Goal: Task Accomplishment & Management: Manage account settings

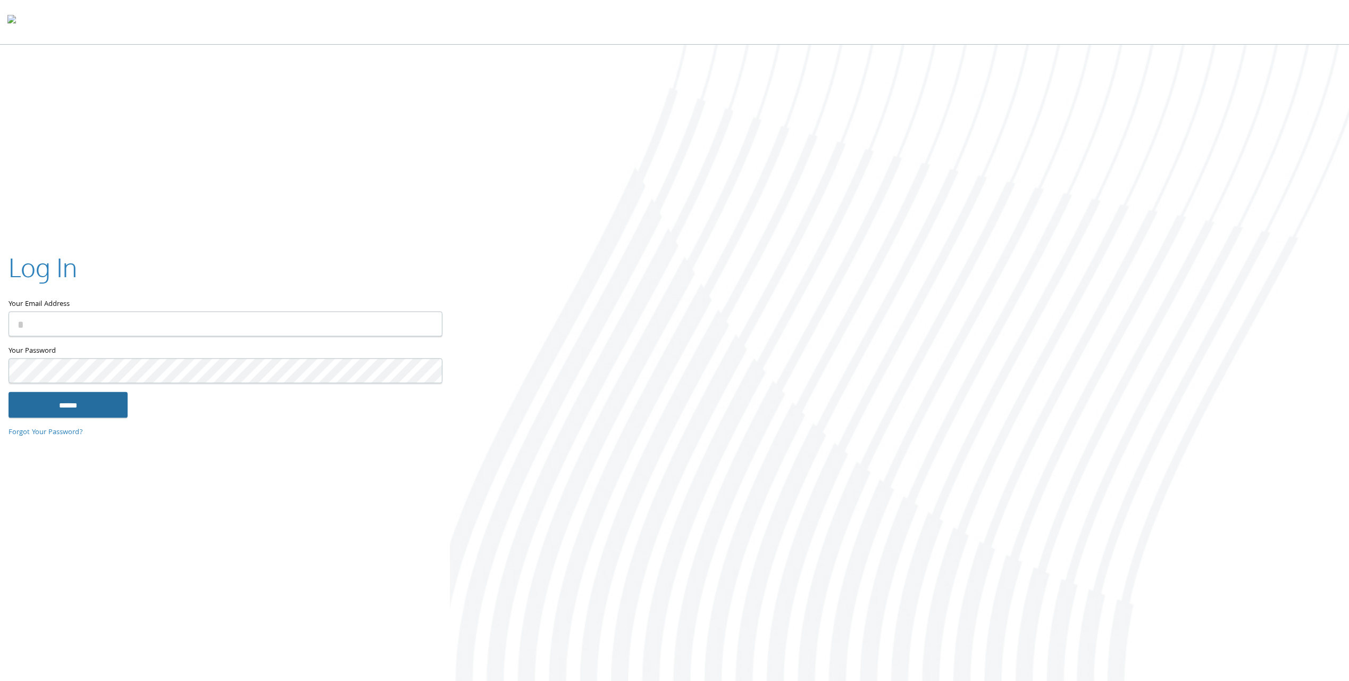
type input "**********"
click at [110, 401] on input "******" at bounding box center [68, 405] width 119 height 26
type input "**********"
click at [94, 402] on input "******" at bounding box center [68, 405] width 119 height 26
